Goal: Task Accomplishment & Management: Manage account settings

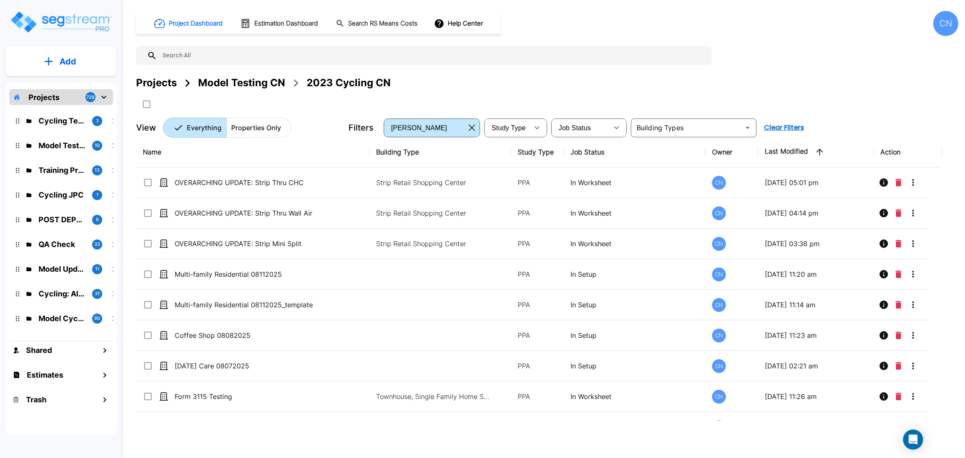
drag, startPoint x: 669, startPoint y: 398, endPoint x: 668, endPoint y: 457, distance: 59.0
click at [669, 398] on p "In Worksheet" at bounding box center [634, 397] width 129 height 10
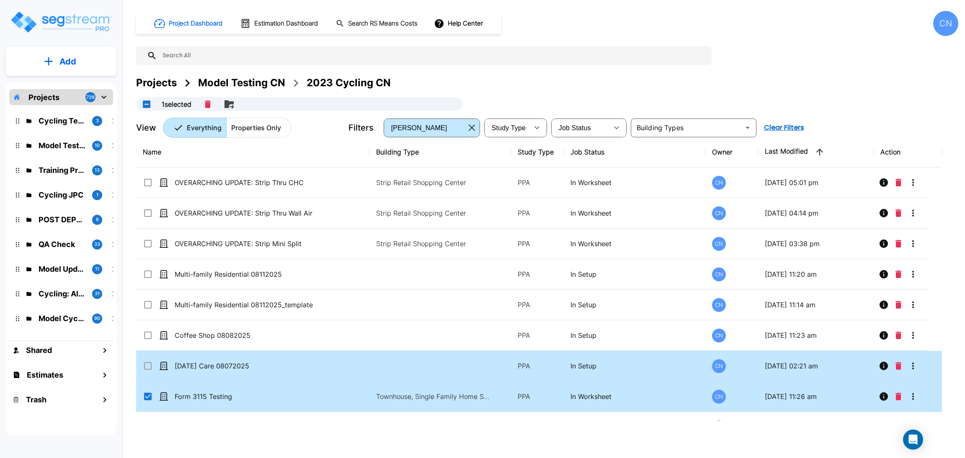
checkbox input "true"
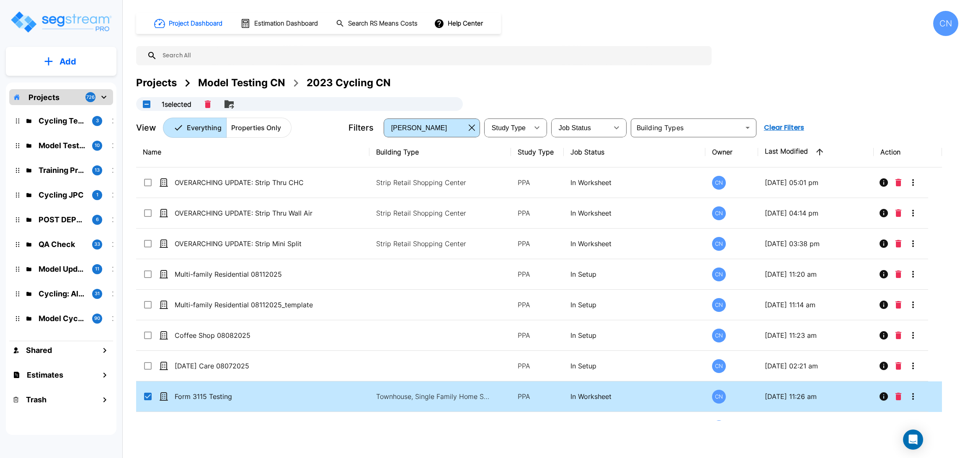
click at [649, 95] on div "Projects Model Testing CN 2023 Cycling CN 1 selected" at bounding box center [547, 93] width 822 height 36
click at [700, 80] on div "Projects Model Testing CN 2023 Cycling CN" at bounding box center [547, 82] width 822 height 15
click at [732, 93] on div "Projects Model Testing CN 2023 Cycling CN 1 selected" at bounding box center [547, 93] width 822 height 36
click at [788, 76] on div "Projects Model Testing CN 2023 Cycling CN" at bounding box center [547, 82] width 822 height 15
click at [718, 85] on div "Projects Model Testing CN 2023 Cycling CN" at bounding box center [547, 82] width 822 height 15
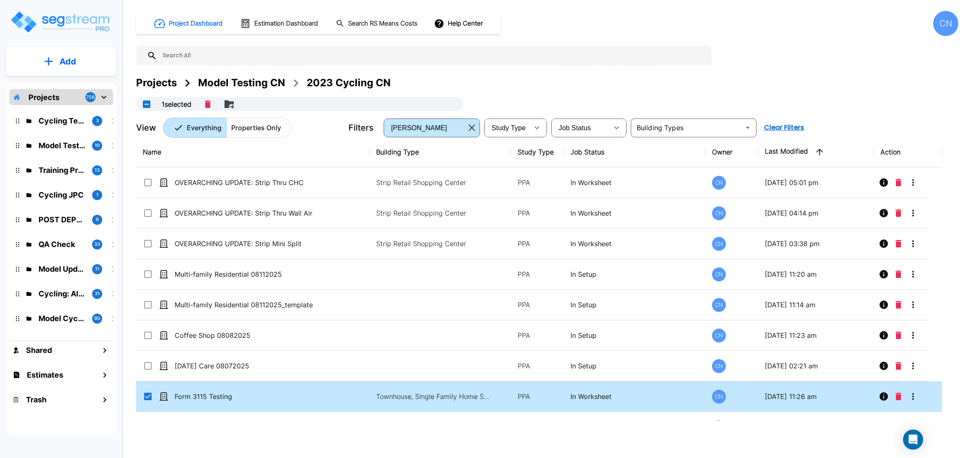
click at [813, 96] on div "Projects Model Testing CN 2023 Cycling CN 1 selected" at bounding box center [547, 93] width 822 height 36
click at [747, 84] on div "Projects Model Testing CN 2023 Cycling CN" at bounding box center [547, 82] width 822 height 15
click at [657, 75] on div "Projects Model Testing CN 2023 Cycling CN" at bounding box center [547, 82] width 822 height 15
click at [862, 89] on div "Projects Model Testing CN 2023 Cycling CN" at bounding box center [547, 82] width 822 height 15
